Goal: Task Accomplishment & Management: Complete application form

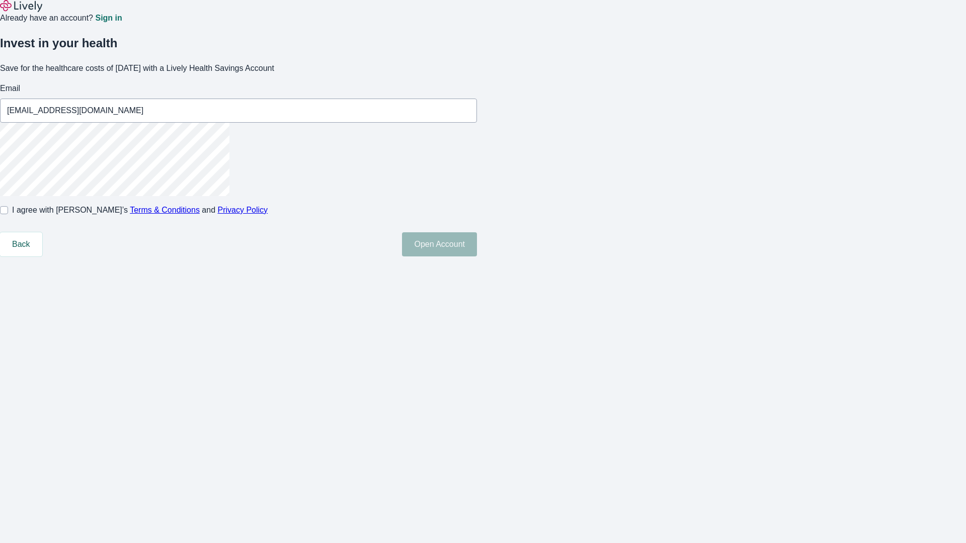
click at [8, 214] on input "I agree with Lively’s Terms & Conditions and Privacy Policy" at bounding box center [4, 210] width 8 height 8
checkbox input "true"
click at [477, 256] on button "Open Account" at bounding box center [439, 244] width 75 height 24
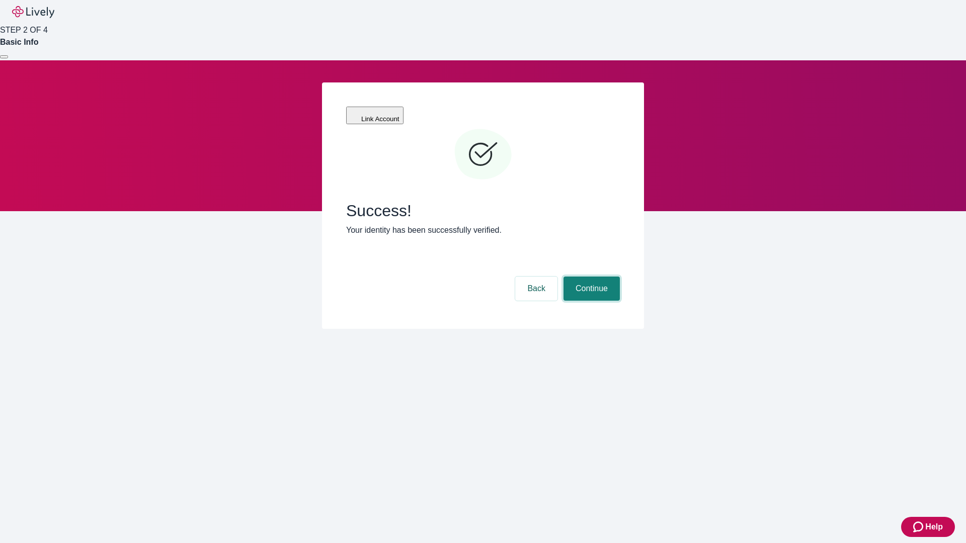
click at [590, 277] on button "Continue" at bounding box center [591, 289] width 56 height 24
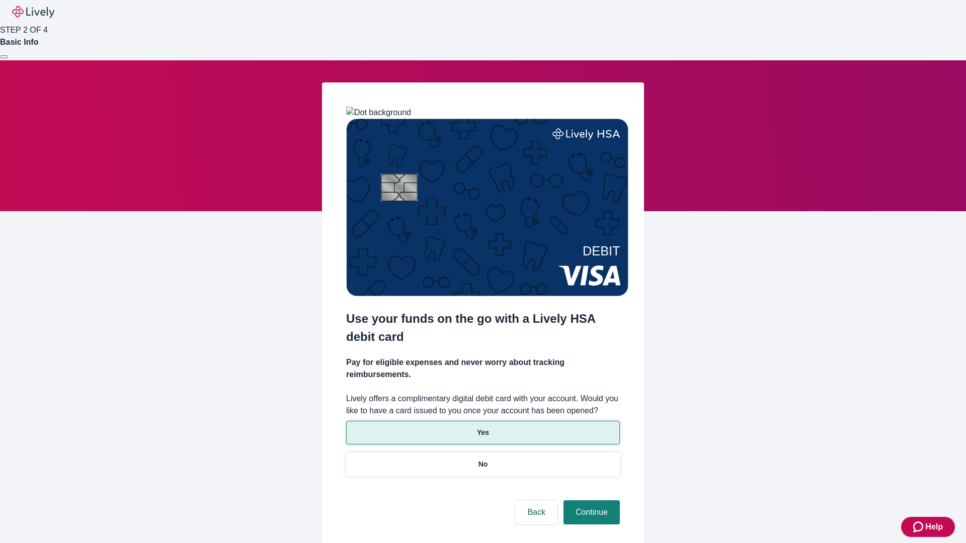
click at [482, 427] on p "Yes" at bounding box center [483, 432] width 12 height 11
click at [590, 500] on button "Continue" at bounding box center [591, 512] width 56 height 24
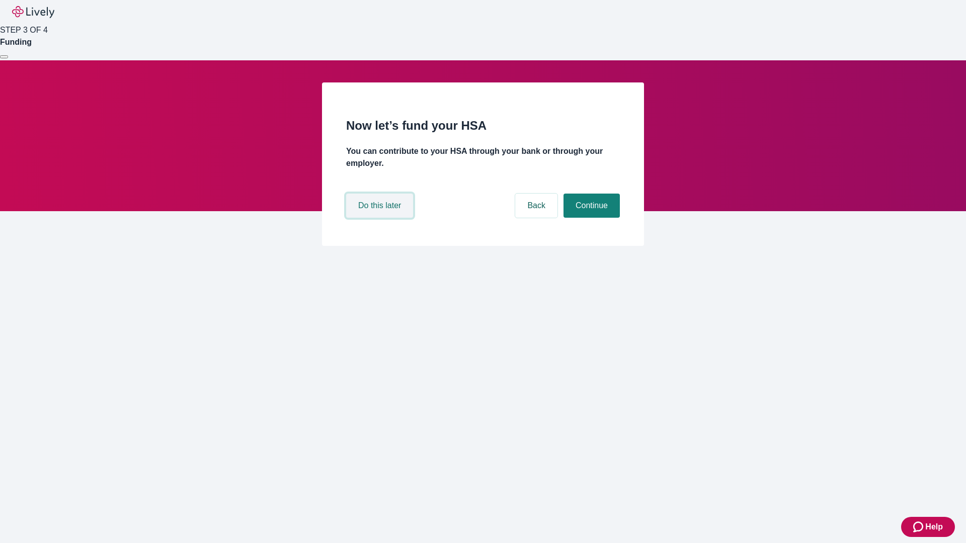
click at [381, 218] on button "Do this later" at bounding box center [379, 206] width 67 height 24
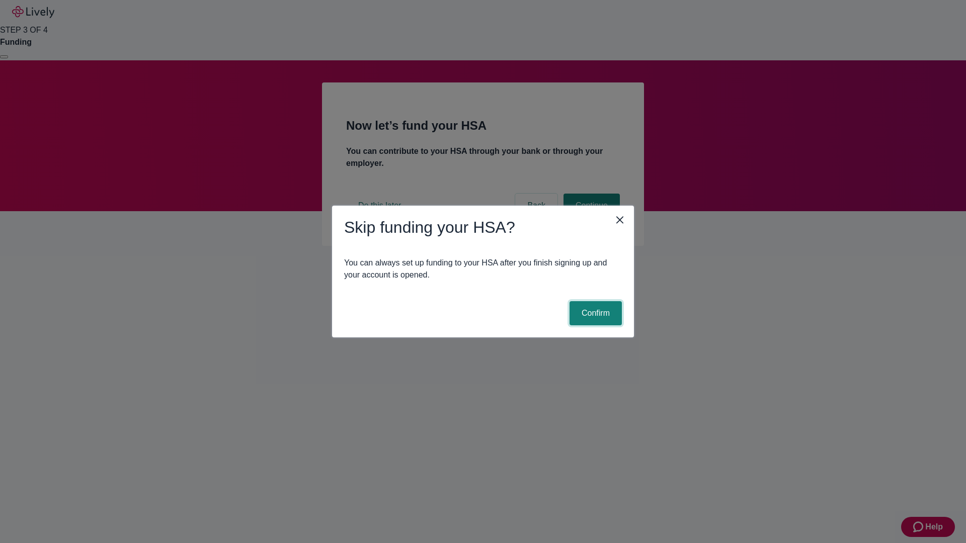
click at [594, 313] on button "Confirm" at bounding box center [595, 313] width 52 height 24
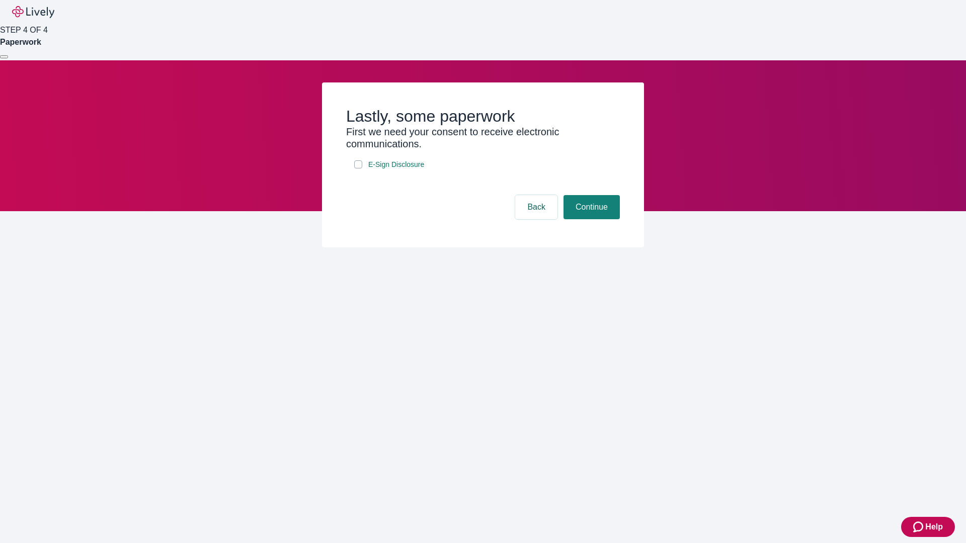
click at [358, 168] on input "E-Sign Disclosure" at bounding box center [358, 164] width 8 height 8
checkbox input "true"
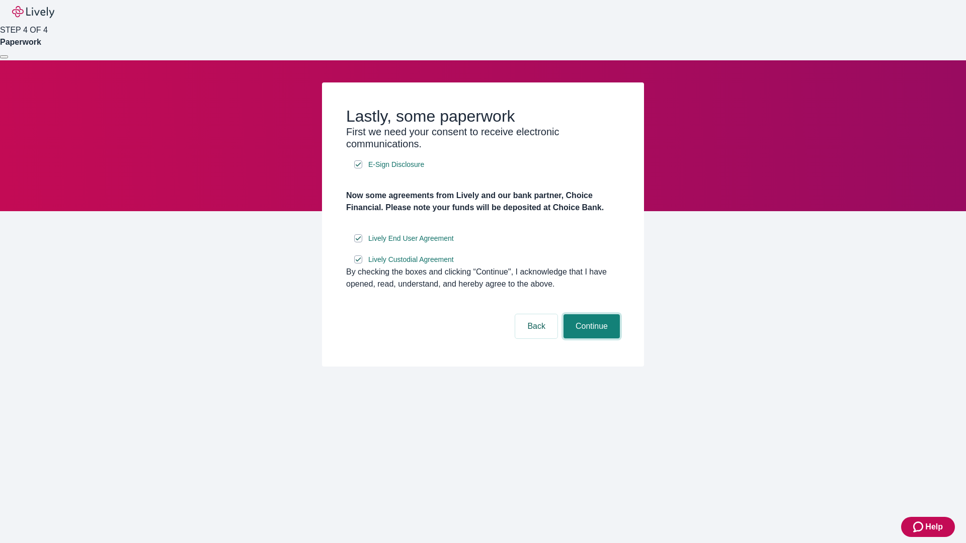
click at [590, 338] on button "Continue" at bounding box center [591, 326] width 56 height 24
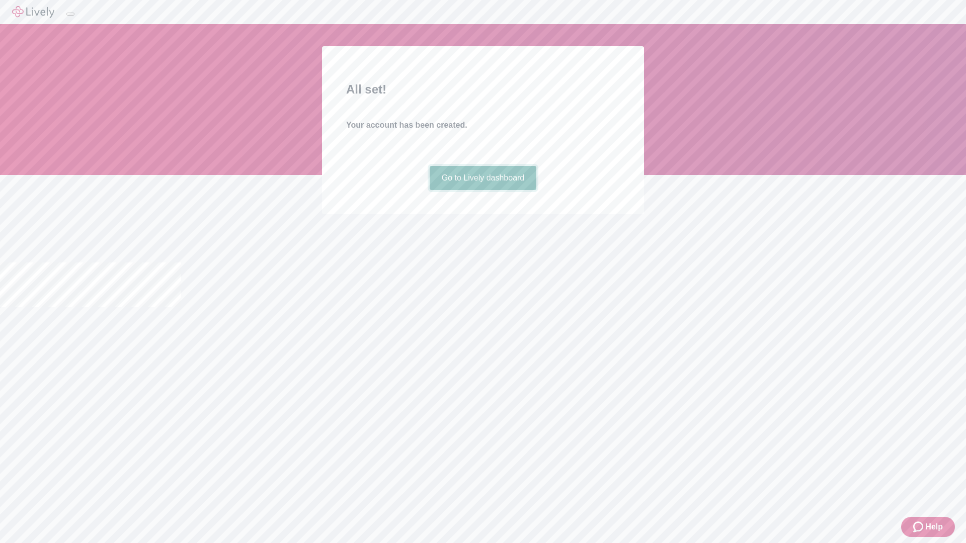
click at [482, 190] on link "Go to Lively dashboard" at bounding box center [482, 178] width 107 height 24
